Goal: Find specific page/section: Find specific page/section

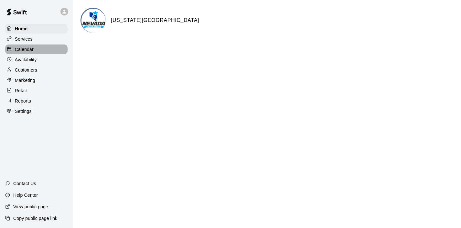
click at [31, 50] on p "Calendar" at bounding box center [24, 49] width 19 height 6
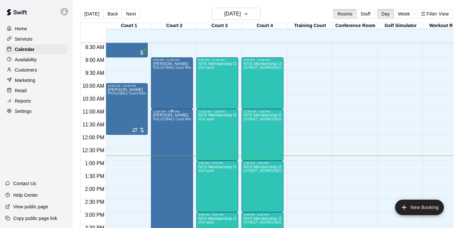
scroll to position [217, 0]
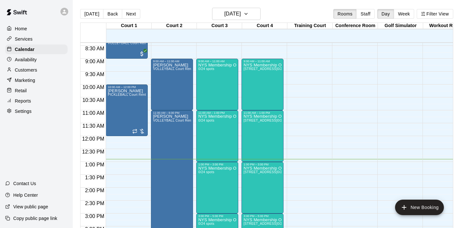
click at [308, 127] on div "12:00 AM – 6:00 AM Closed 10:00 PM – 11:59 PM Closed" at bounding box center [308, 136] width 42 height 620
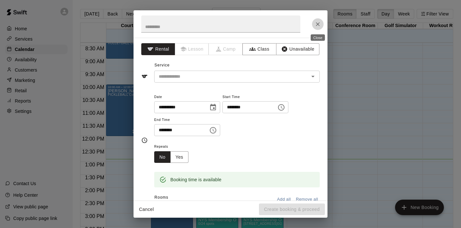
click at [320, 24] on icon "Close" at bounding box center [317, 24] width 6 height 6
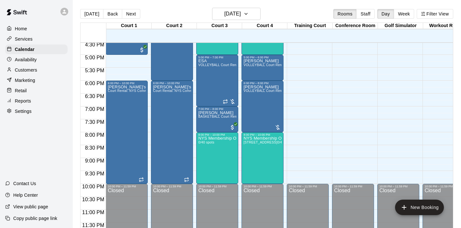
scroll to position [0, 0]
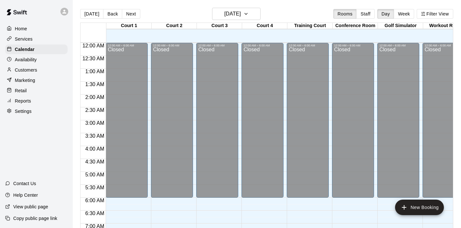
click at [27, 31] on div "Home" at bounding box center [36, 29] width 62 height 10
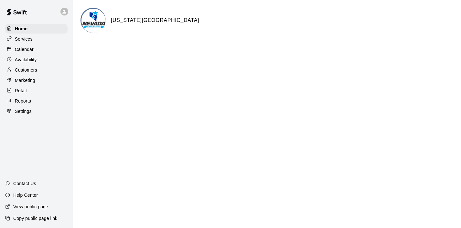
click at [21, 49] on p "Calendar" at bounding box center [24, 49] width 19 height 6
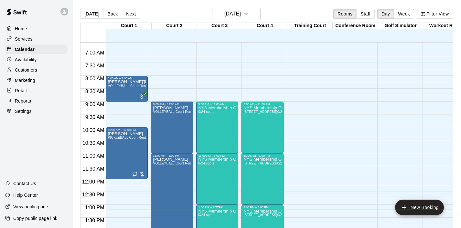
scroll to position [172, 0]
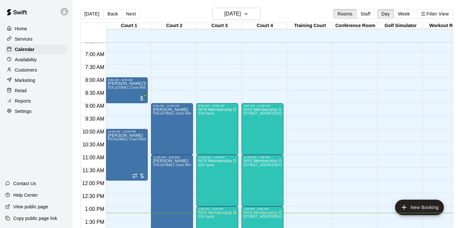
click at [328, 137] on div "12:00 AM – 6:00 AM Closed 10:00 PM – 11:59 PM Closed" at bounding box center [308, 181] width 42 height 620
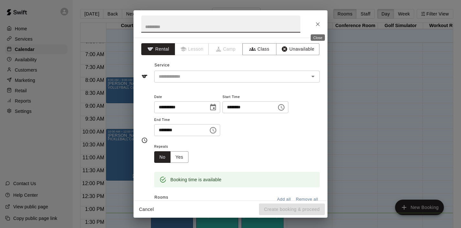
click at [316, 26] on icon "Close" at bounding box center [317, 24] width 6 height 6
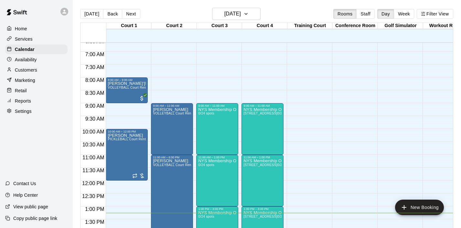
click at [19, 26] on p "Home" at bounding box center [21, 29] width 12 height 6
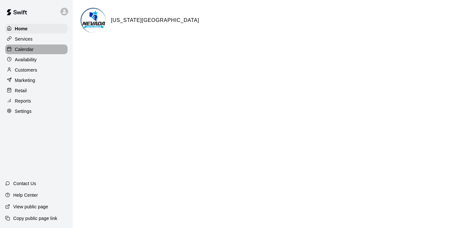
click at [28, 47] on p "Calendar" at bounding box center [24, 49] width 19 height 6
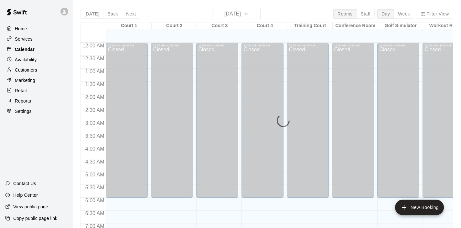
scroll to position [343, 0]
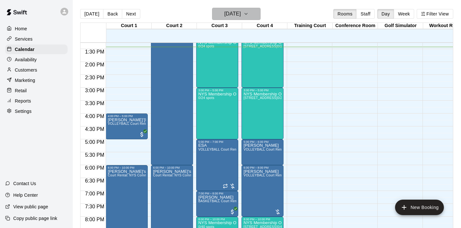
click at [248, 15] on icon "button" at bounding box center [245, 14] width 5 height 8
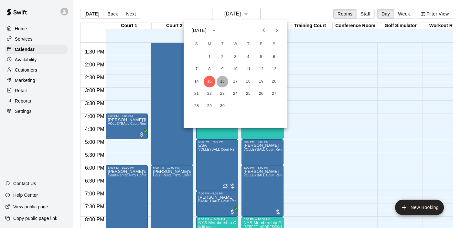
click at [223, 80] on button "16" at bounding box center [222, 82] width 12 height 12
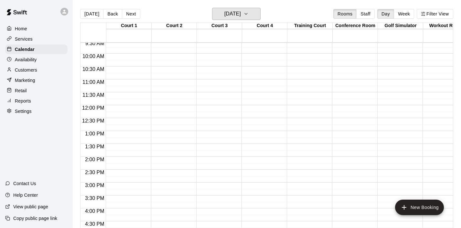
scroll to position [248, 0]
click at [248, 14] on icon "button" at bounding box center [245, 14] width 5 height 8
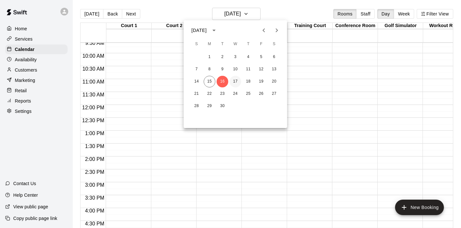
click at [232, 81] on button "17" at bounding box center [235, 82] width 12 height 12
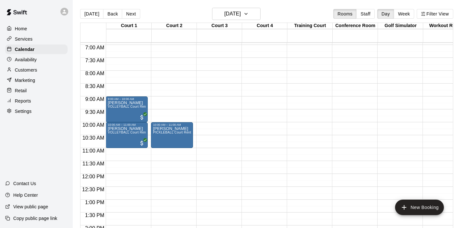
scroll to position [178, 0]
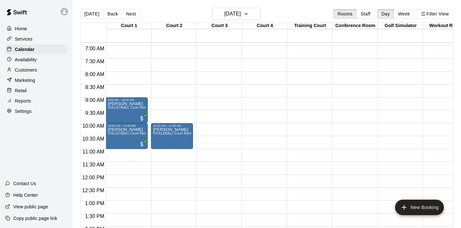
click at [21, 31] on p "Home" at bounding box center [21, 29] width 12 height 6
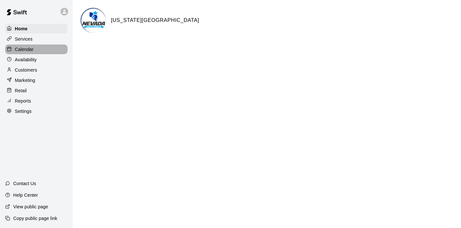
click at [25, 48] on p "Calendar" at bounding box center [24, 49] width 19 height 6
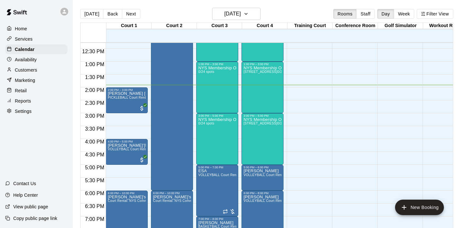
scroll to position [318, 0]
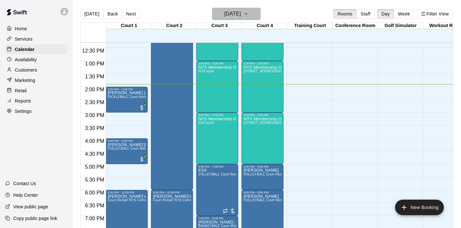
click at [248, 16] on icon "button" at bounding box center [245, 14] width 5 height 8
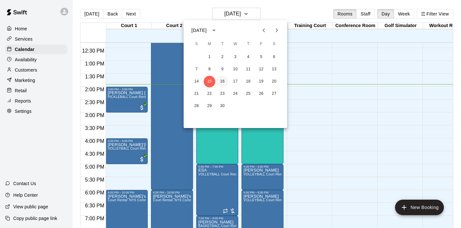
click at [220, 81] on button "16" at bounding box center [222, 82] width 12 height 12
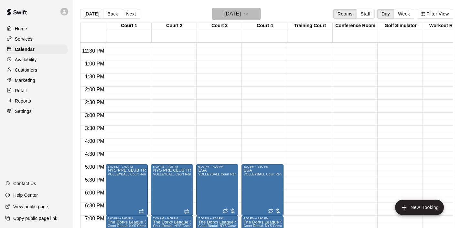
click at [248, 13] on icon "button" at bounding box center [245, 14] width 5 height 8
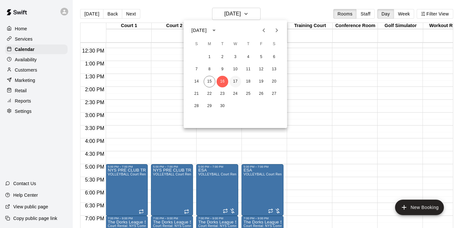
click at [237, 83] on button "17" at bounding box center [235, 82] width 12 height 12
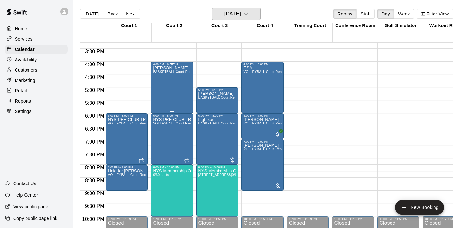
scroll to position [407, 0]
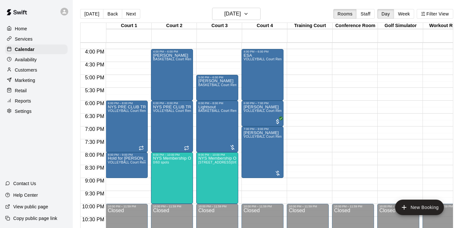
click at [21, 31] on p "Home" at bounding box center [21, 29] width 12 height 6
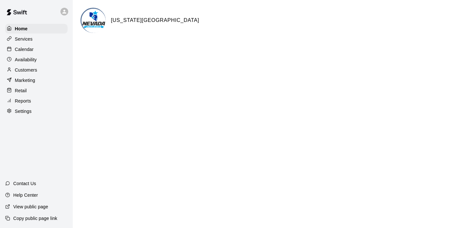
click at [30, 52] on p "Calendar" at bounding box center [24, 49] width 19 height 6
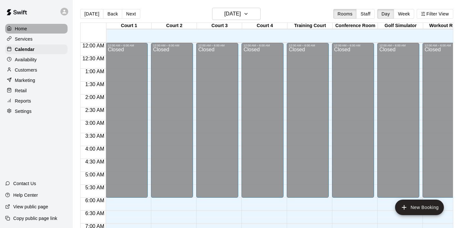
click at [21, 26] on p "Home" at bounding box center [21, 29] width 12 height 6
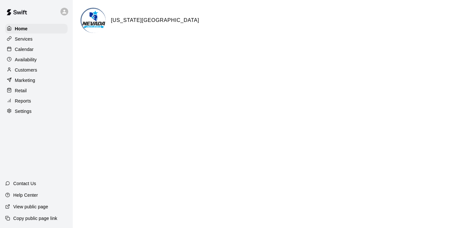
click at [32, 50] on p "Calendar" at bounding box center [24, 49] width 19 height 6
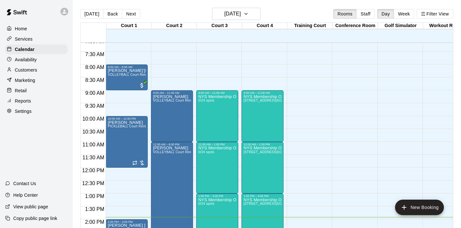
scroll to position [187, 0]
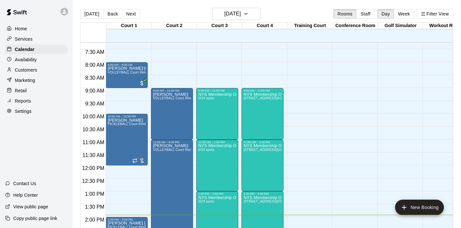
click at [20, 30] on p "Home" at bounding box center [21, 29] width 12 height 6
